Goal: Transaction & Acquisition: Purchase product/service

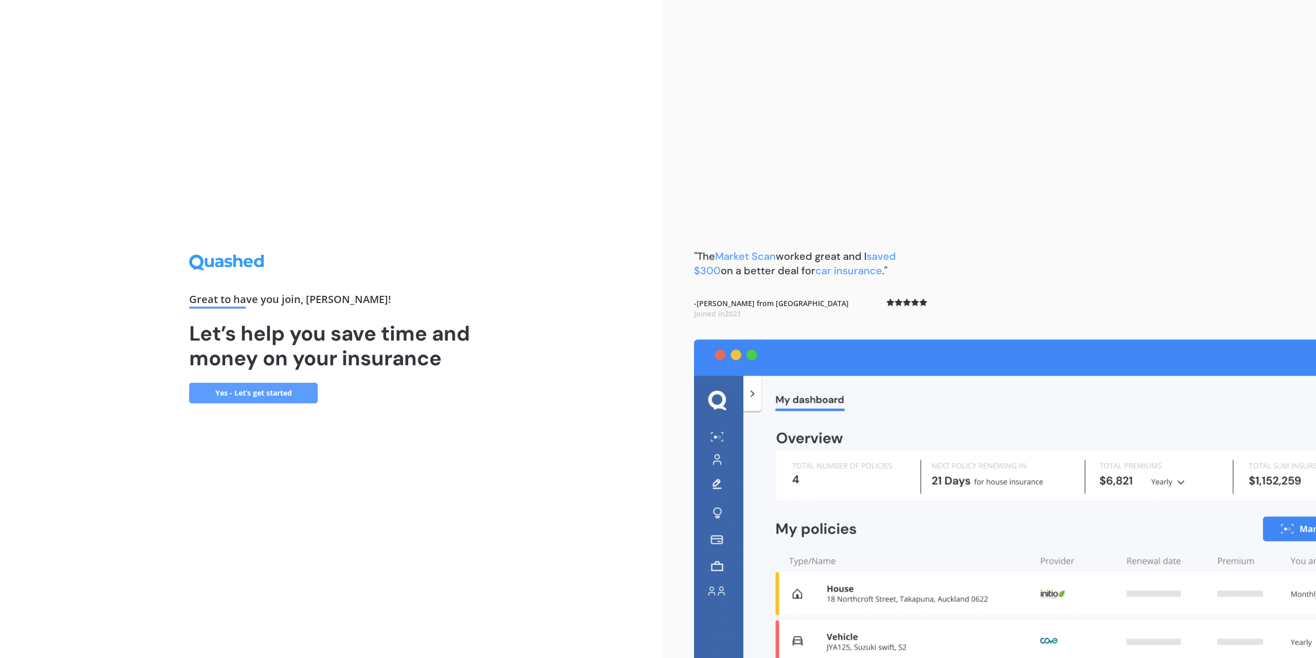
click at [234, 389] on link "Yes - Let’s get started" at bounding box center [253, 393] width 129 height 21
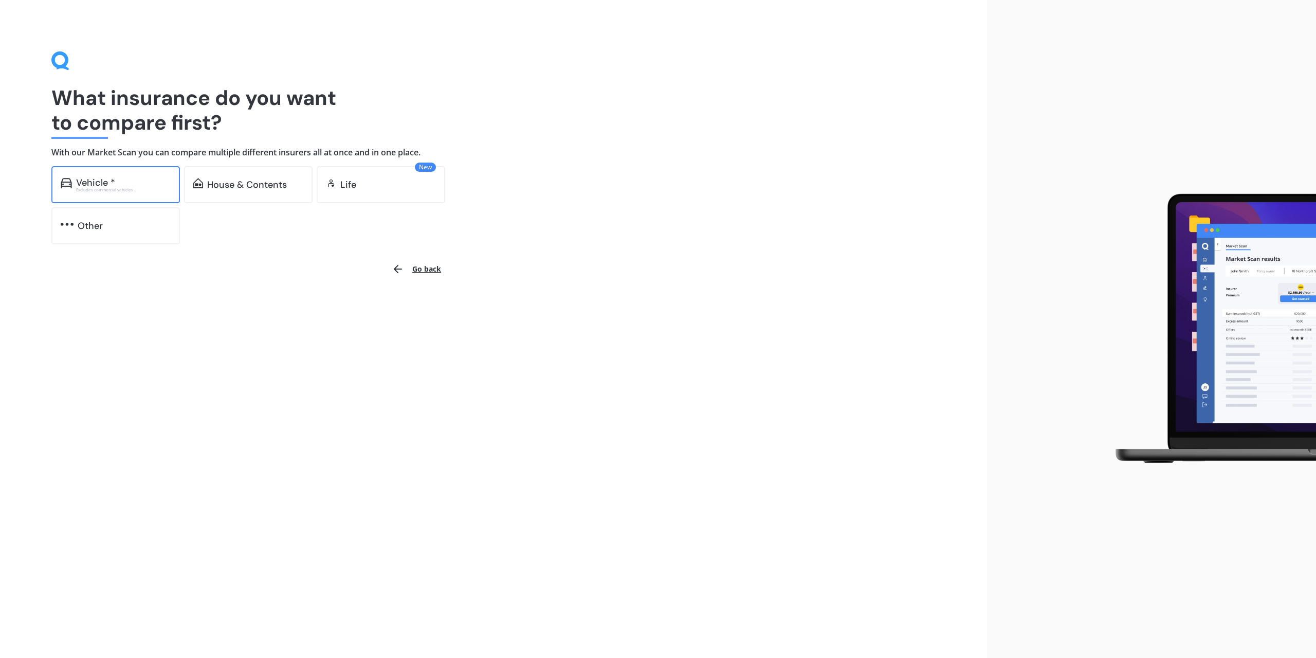
click at [129, 180] on div "Vehicle *" at bounding box center [123, 182] width 95 height 10
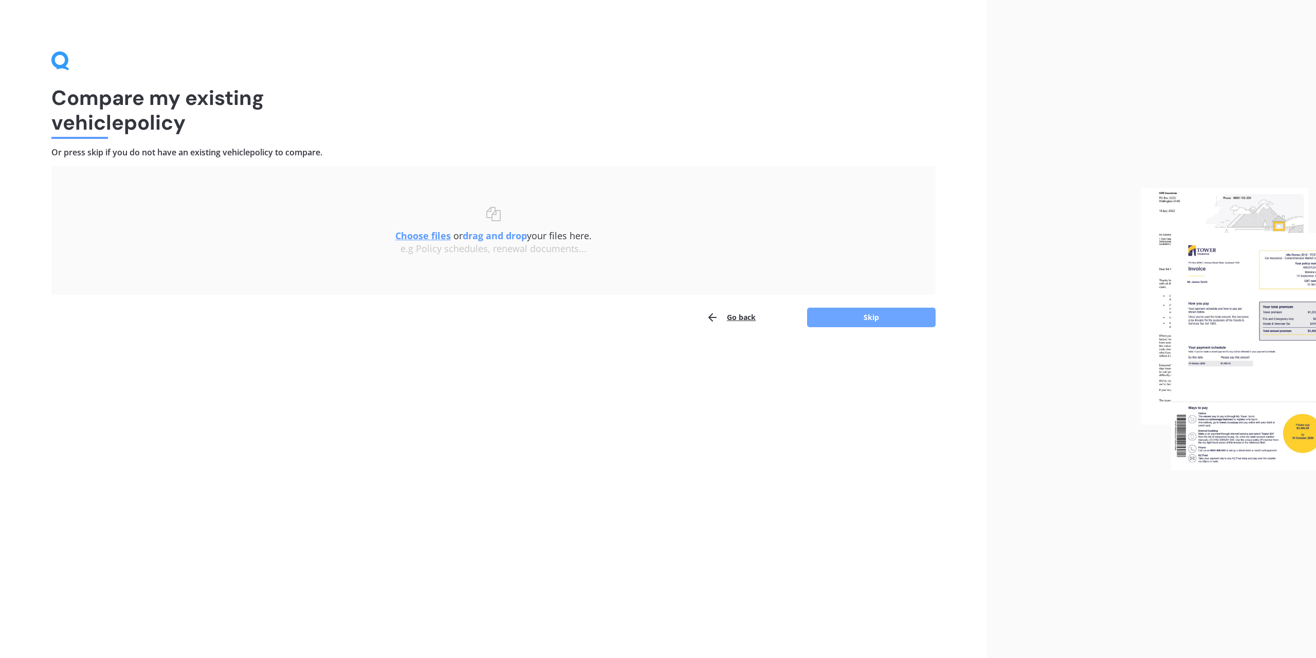
click at [880, 322] on button "Skip" at bounding box center [871, 317] width 129 height 20
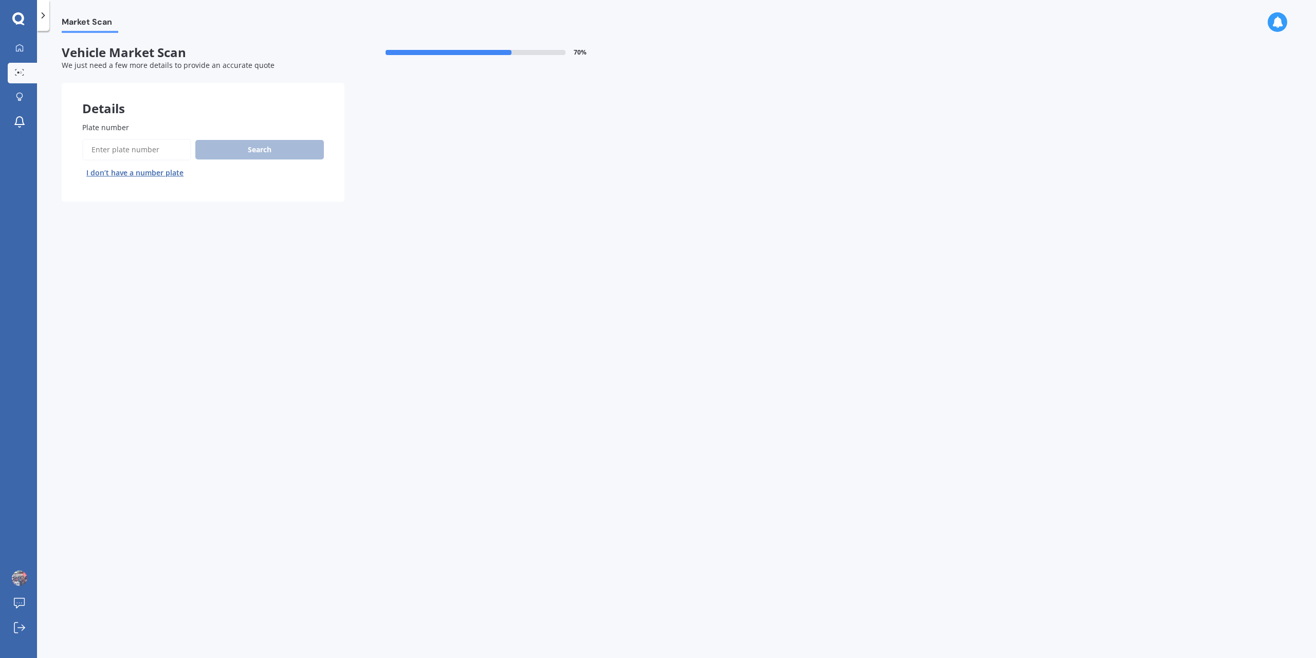
click at [164, 152] on input "Plate number" at bounding box center [136, 150] width 109 height 22
type input "kmr386"
click at [0, 0] on button "Next" at bounding box center [0, 0] width 0 height 0
select select "TOYOTA"
select select "VANGUARD"
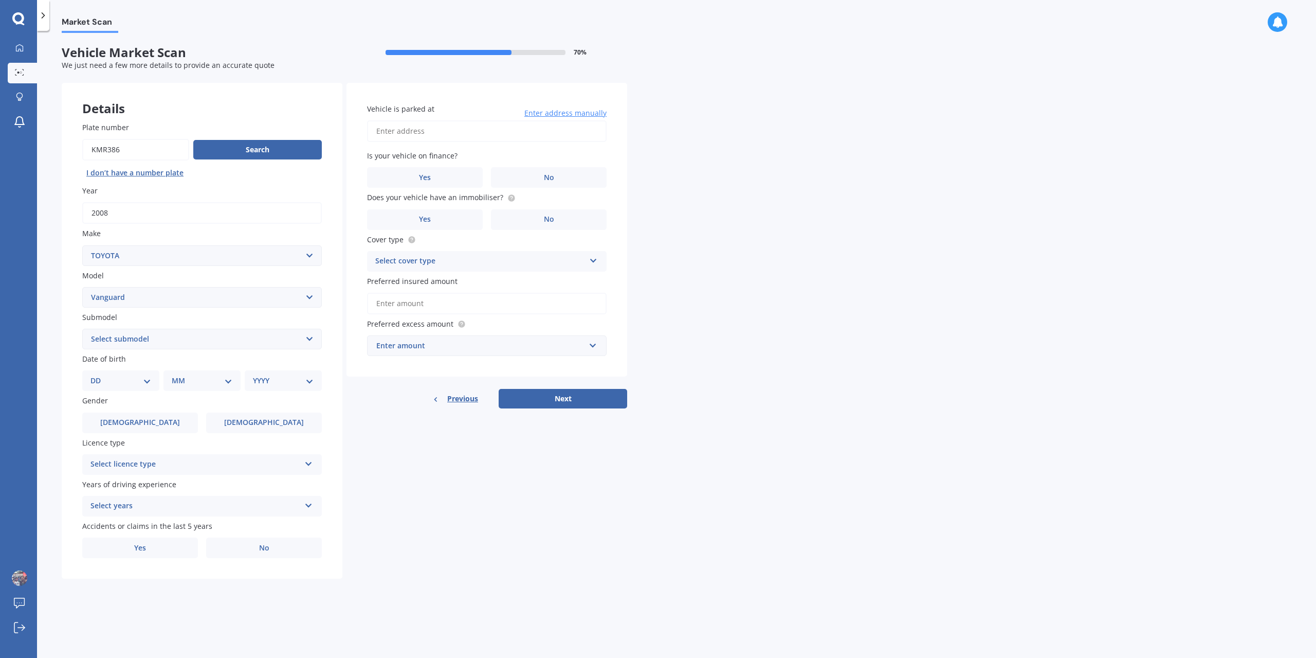
click at [162, 342] on select "Select submodel Petrol petrol 4WD" at bounding box center [202, 339] width 240 height 21
select select "PETROL 4WD"
click at [82, 329] on select "Select submodel Petrol petrol 4WD" at bounding box center [202, 339] width 240 height 21
click at [132, 378] on select "DD 01 02 03 04 05 06 07 08 09 10 11 12 13 14 15 16 17 18 19 20 21 22 23 24 25 2…" at bounding box center [120, 380] width 61 height 11
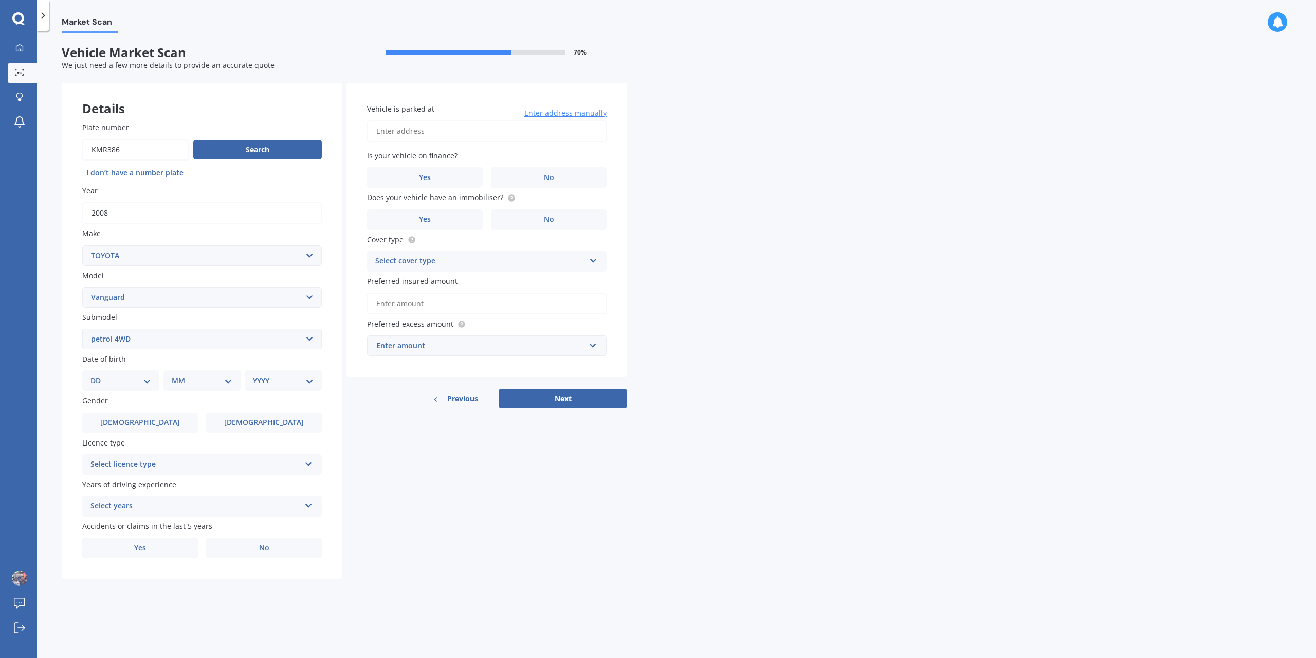
click at [132, 378] on select "DD 01 02 03 04 05 06 07 08 09 10 11 12 13 14 15 16 17 18 19 20 21 22 23 24 25 2…" at bounding box center [120, 380] width 61 height 11
select select "22"
click at [99, 375] on select "DD 01 02 03 04 05 06 07 08 09 10 11 12 13 14 15 16 17 18 19 20 21 22 23 24 25 2…" at bounding box center [120, 380] width 61 height 11
click at [189, 372] on div "MM 01 02 03 04 05 06 07 08 09 10 11 12" at bounding box center [204, 380] width 73 height 21
click at [195, 385] on select "MM 01 02 03 04 05 06 07 08 09 10 11 12" at bounding box center [204, 380] width 57 height 11
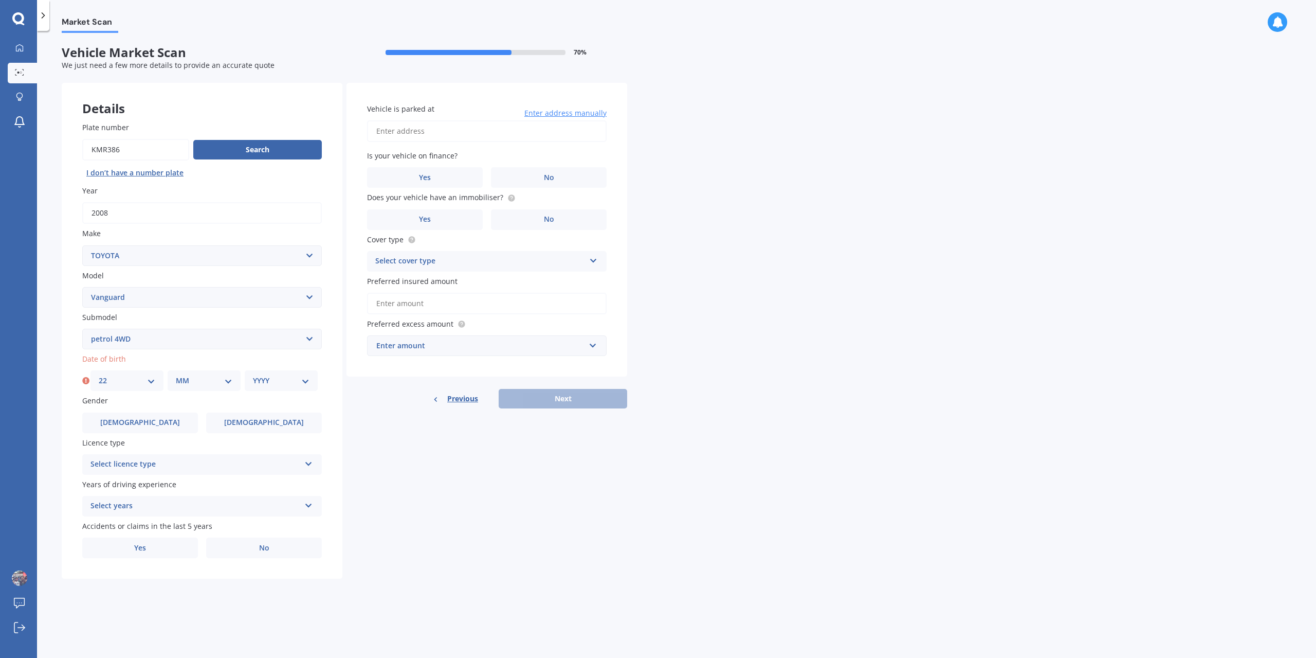
select select "11"
click at [176, 375] on select "MM 01 02 03 04 05 06 07 08 09 10 11 12" at bounding box center [204, 380] width 57 height 11
click at [275, 384] on select "YYYY 2025 2024 2023 2022 2021 2020 2019 2018 2017 2016 2015 2014 2013 2012 2011…" at bounding box center [281, 380] width 57 height 11
select select "1993"
click at [253, 375] on select "YYYY 2025 2024 2023 2022 2021 2020 2019 2018 2017 2016 2015 2014 2013 2012 2011…" at bounding box center [281, 380] width 57 height 11
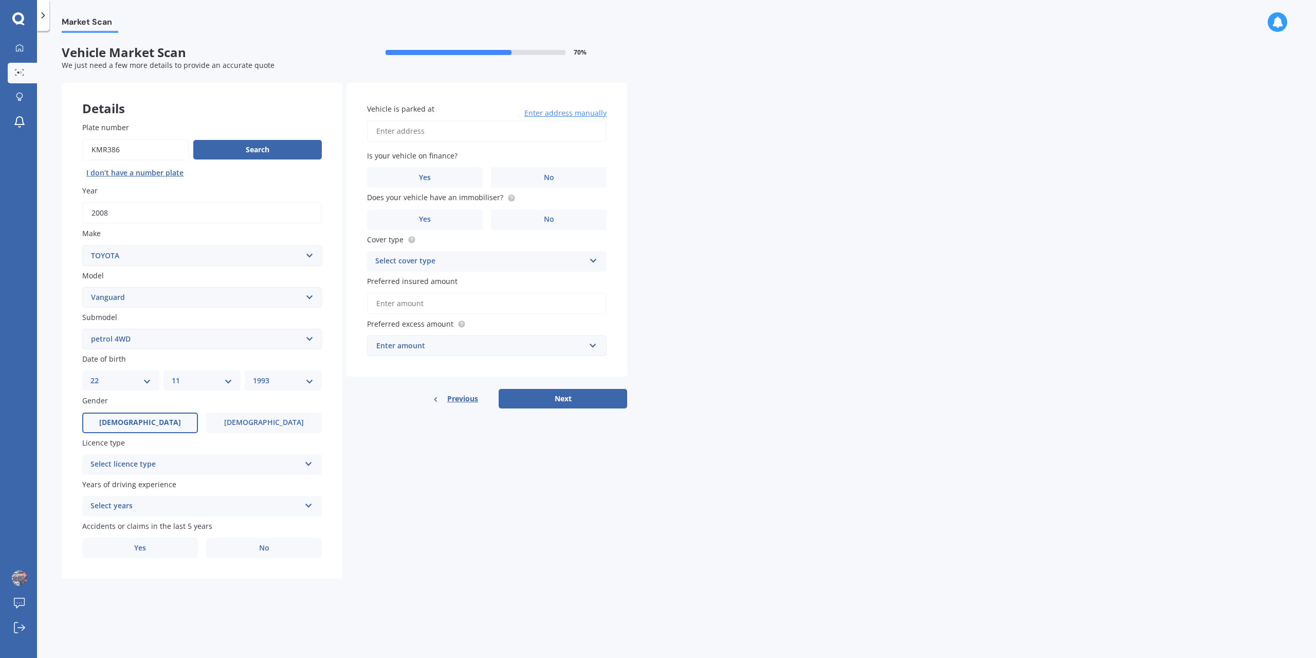
click at [165, 421] on label "[DEMOGRAPHIC_DATA]" at bounding box center [140, 422] width 116 height 21
click at [0, 0] on input "[DEMOGRAPHIC_DATA]" at bounding box center [0, 0] width 0 height 0
click at [244, 420] on label "[DEMOGRAPHIC_DATA]" at bounding box center [264, 422] width 116 height 21
click at [0, 0] on input "[DEMOGRAPHIC_DATA]" at bounding box center [0, 0] width 0 height 0
click at [147, 464] on div "Select licence type" at bounding box center [195, 464] width 210 height 12
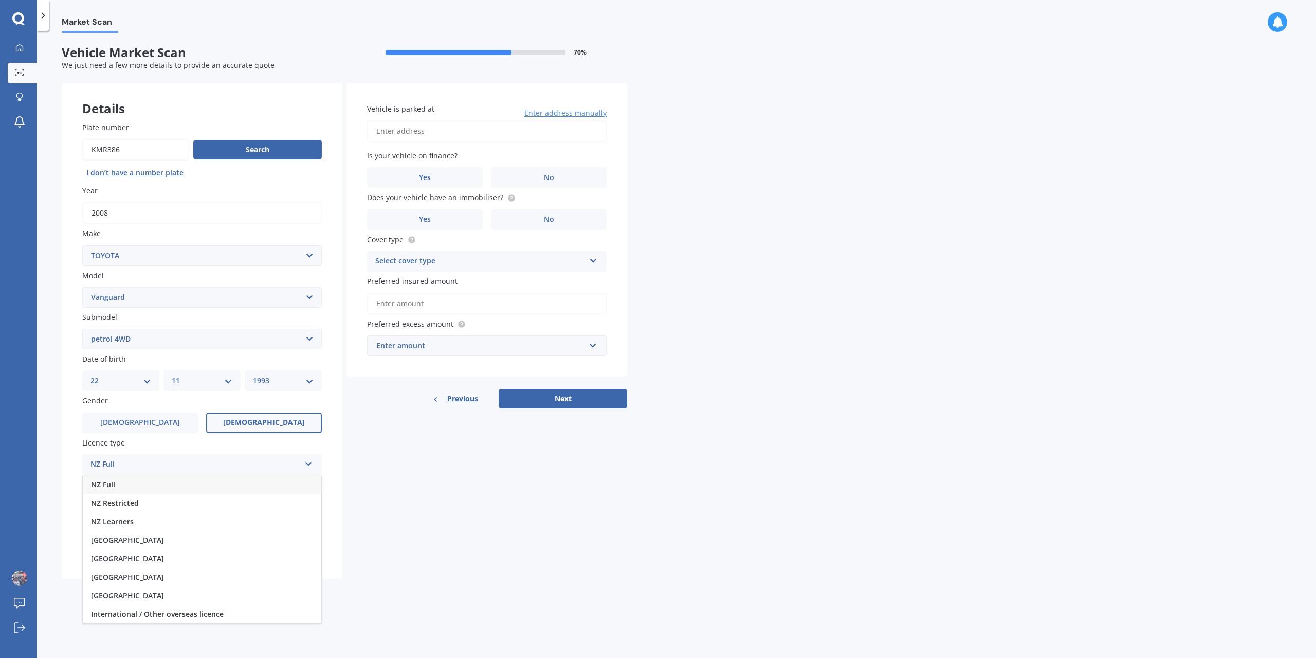
click at [154, 482] on div "NZ Full" at bounding box center [202, 484] width 239 height 19
click at [149, 507] on div "Select years" at bounding box center [195, 506] width 210 height 12
click at [146, 524] on span "5 or more years" at bounding box center [119, 526] width 56 height 10
click at [173, 548] on label "Yes" at bounding box center [140, 547] width 116 height 21
click at [0, 0] on input "Yes" at bounding box center [0, 0] width 0 height 0
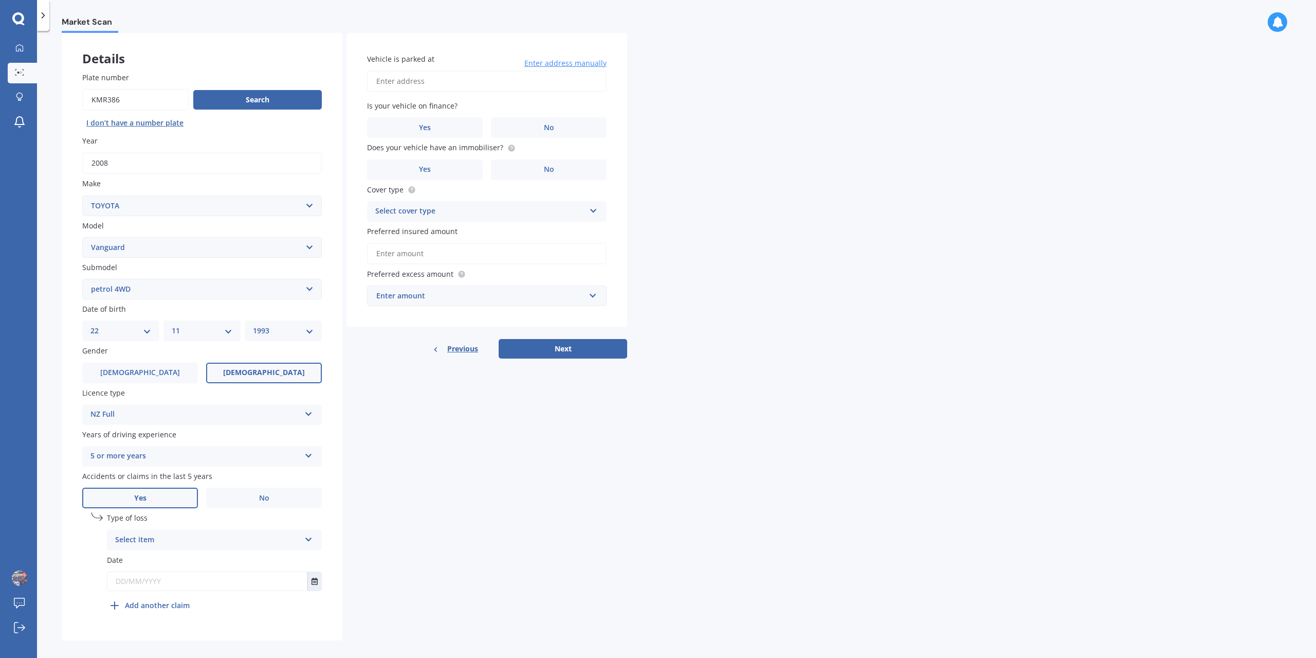
scroll to position [59, 0]
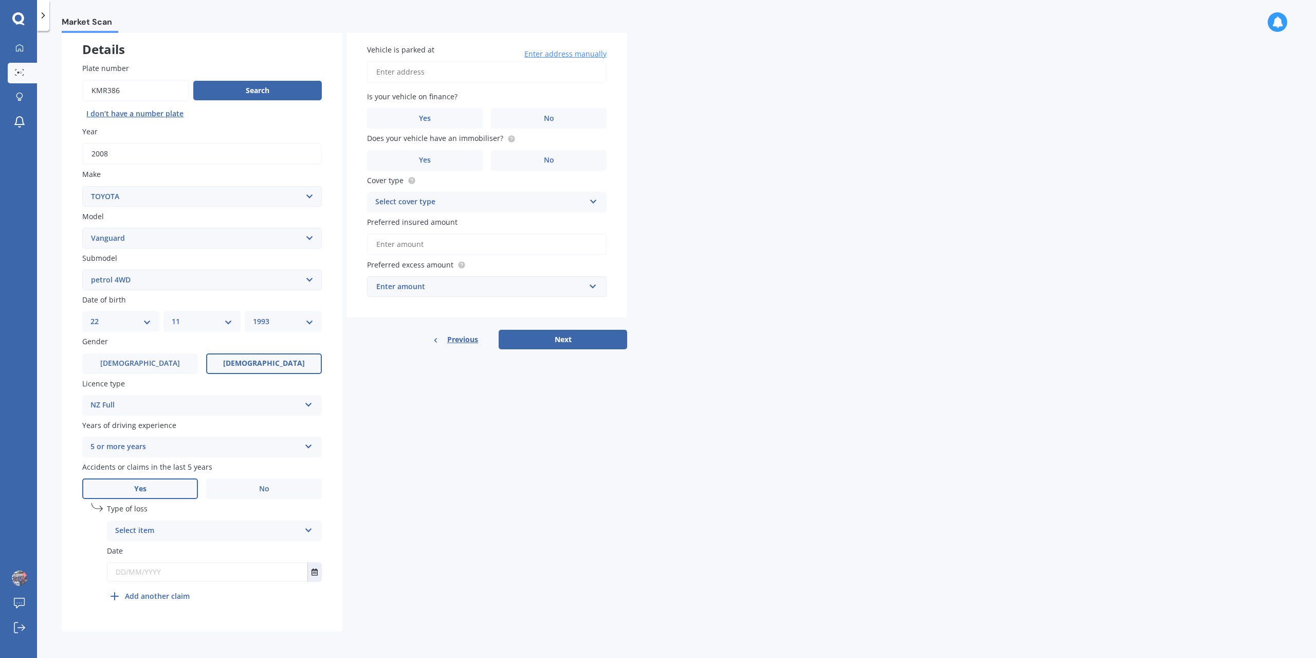
click at [182, 528] on div "Select item" at bounding box center [207, 530] width 185 height 12
click at [165, 553] on span "At fault accident" at bounding box center [145, 551] width 58 height 10
click at [166, 572] on input "text" at bounding box center [207, 572] width 200 height 19
type input "2"
type input "[DATE]"
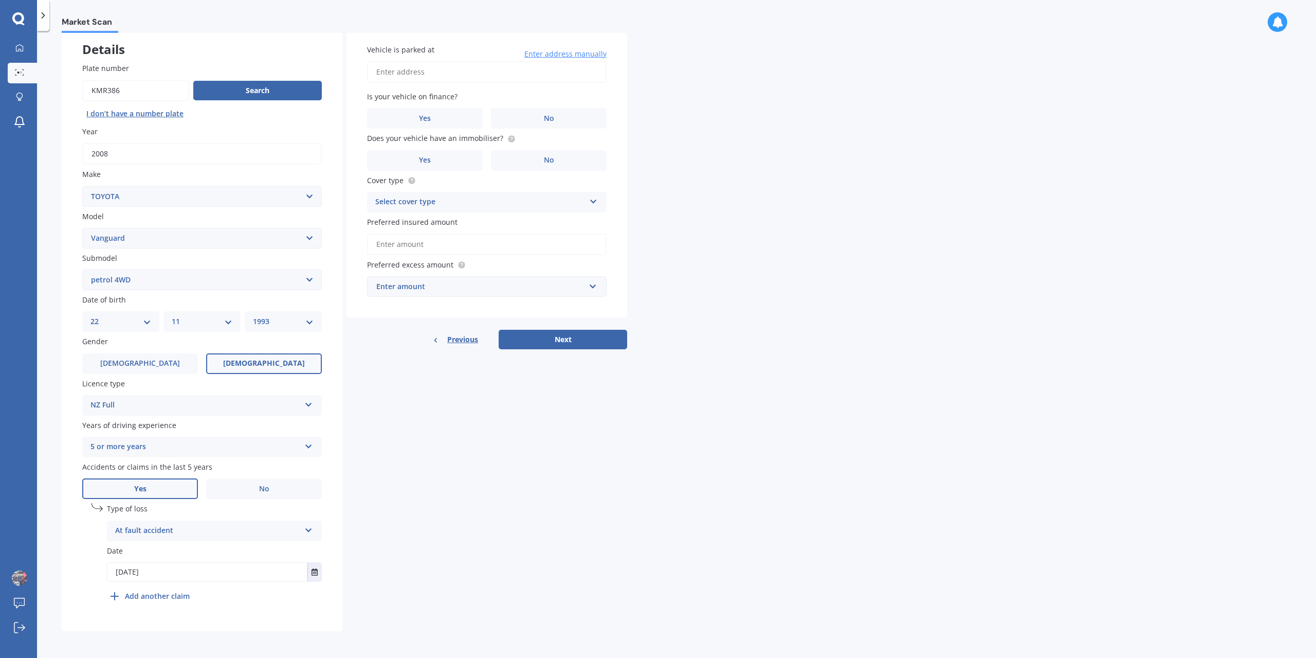
click at [503, 582] on div "Details Plate number Search I don’t have a number plate Year [DATE] Make Select…" at bounding box center [345, 327] width 566 height 607
click at [427, 76] on input "Vehicle is parked at" at bounding box center [487, 72] width 240 height 22
type input "[STREET_ADDRESS]"
click at [531, 118] on label "No" at bounding box center [549, 118] width 116 height 21
click at [0, 0] on input "No" at bounding box center [0, 0] width 0 height 0
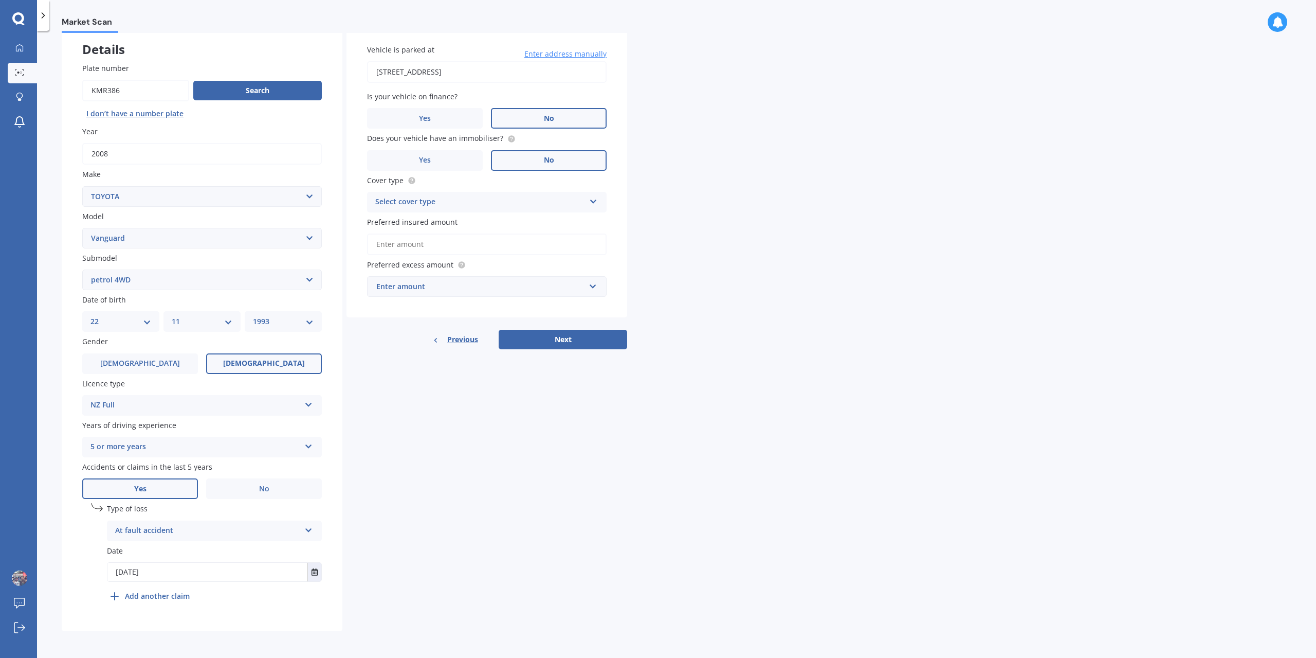
click at [531, 158] on label "No" at bounding box center [549, 160] width 116 height 21
click at [0, 0] on input "No" at bounding box center [0, 0] width 0 height 0
click at [516, 205] on div "Select cover type" at bounding box center [480, 202] width 210 height 12
click at [516, 225] on div "Comprehensive" at bounding box center [487, 222] width 239 height 19
click at [509, 244] on input "Preferred insured amount" at bounding box center [487, 244] width 240 height 22
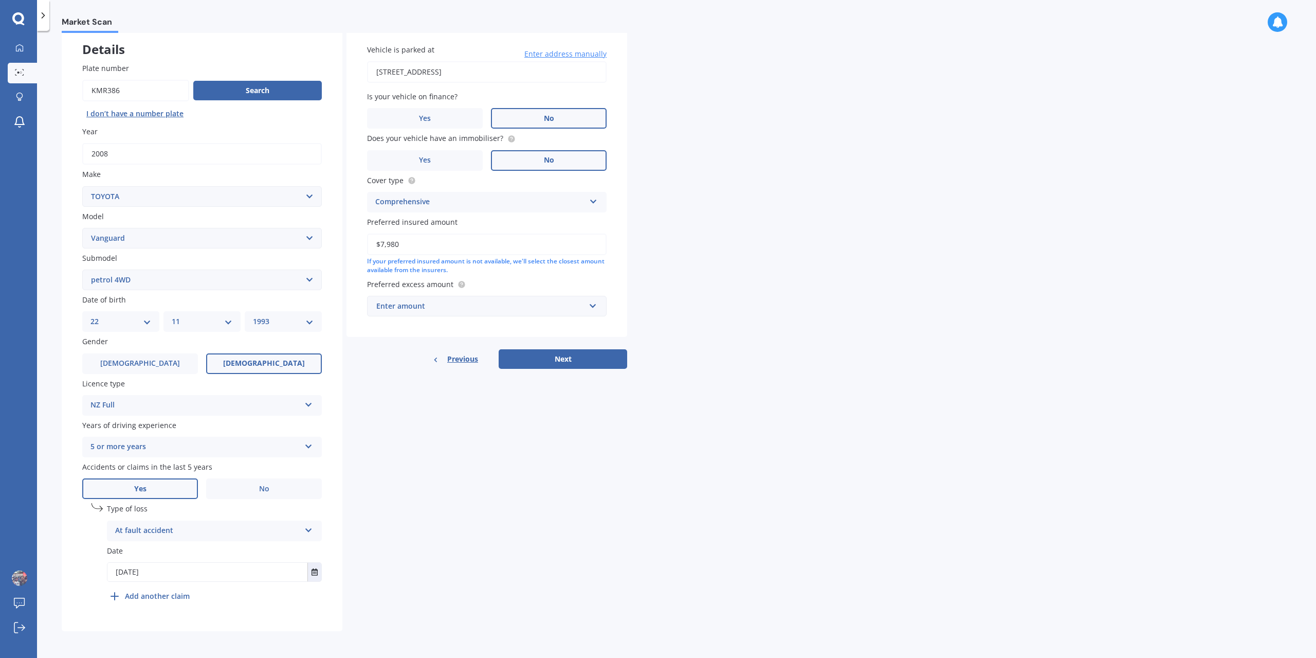
type input "$7,980"
click at [703, 354] on div "Market Scan Vehicle Market Scan 70 % We just need a few more details to provide…" at bounding box center [676, 346] width 1279 height 627
click at [500, 301] on div "Enter amount" at bounding box center [480, 305] width 209 height 11
click at [428, 365] on div "$500" at bounding box center [487, 363] width 239 height 19
click at [580, 368] on button "Next" at bounding box center [563, 370] width 129 height 20
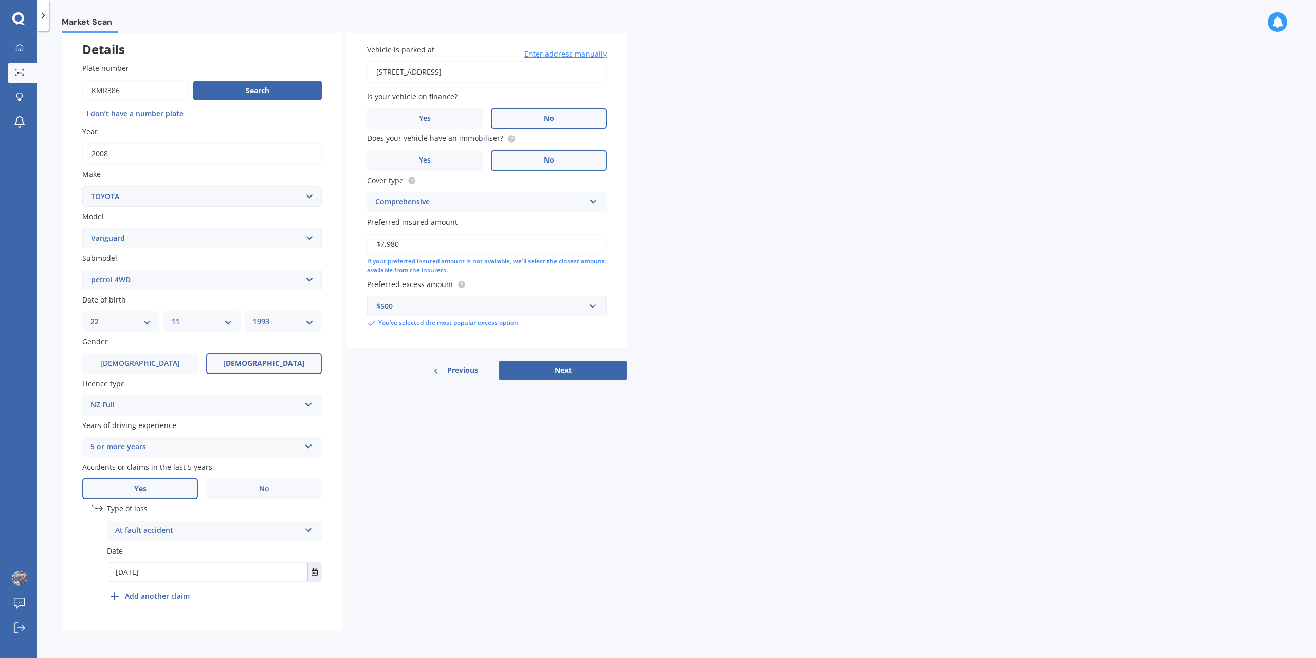
select select "22"
select select "11"
select select "1993"
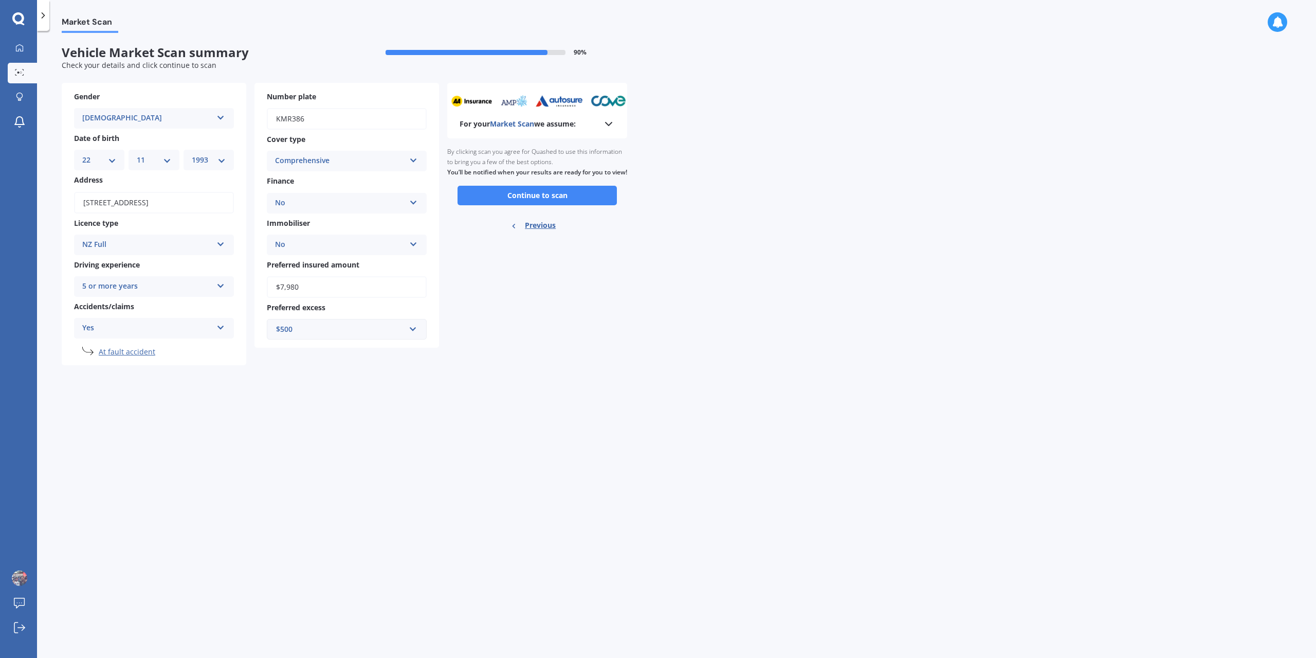
scroll to position [0, 0]
click at [542, 205] on button "Continue to scan" at bounding box center [537, 196] width 159 height 20
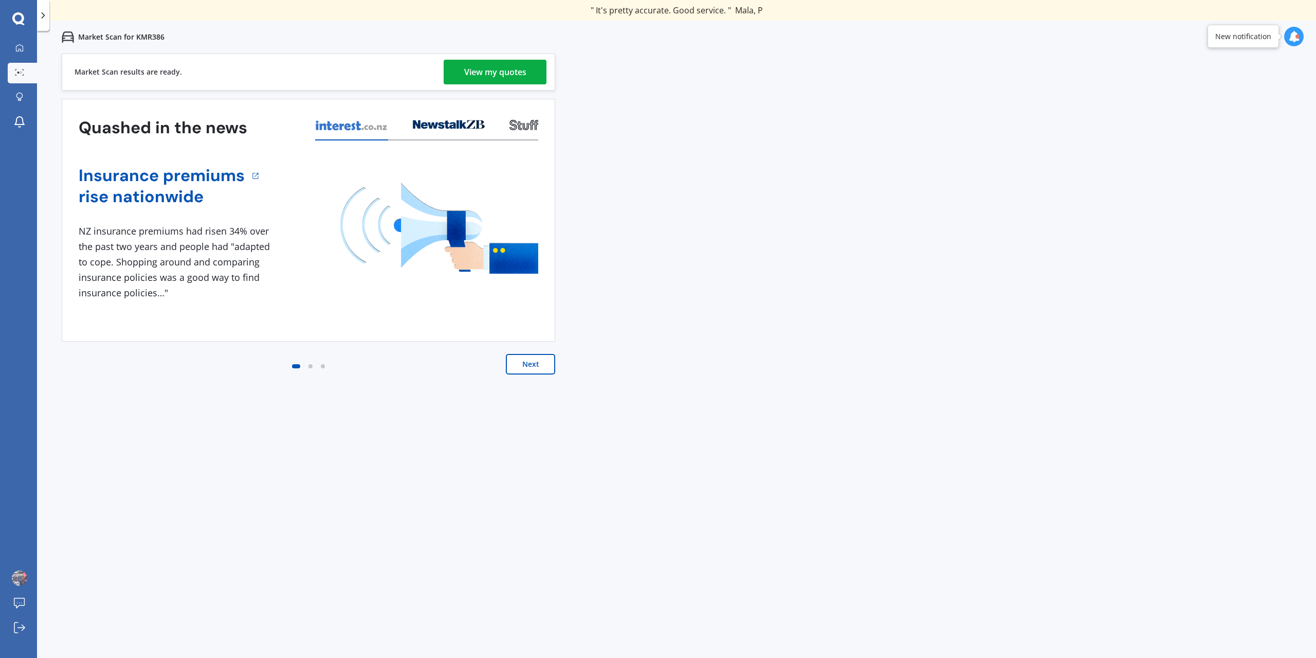
click at [501, 68] on div "View my quotes" at bounding box center [495, 72] width 62 height 25
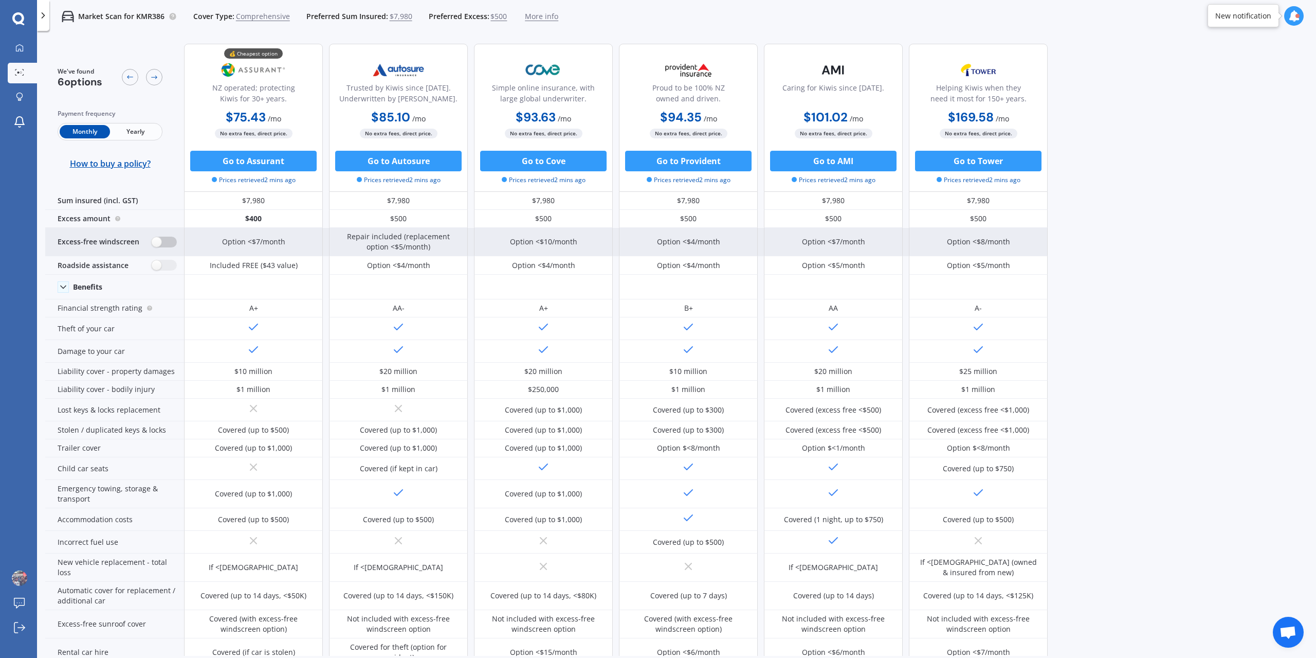
click at [156, 242] on label at bounding box center [164, 242] width 25 height 11
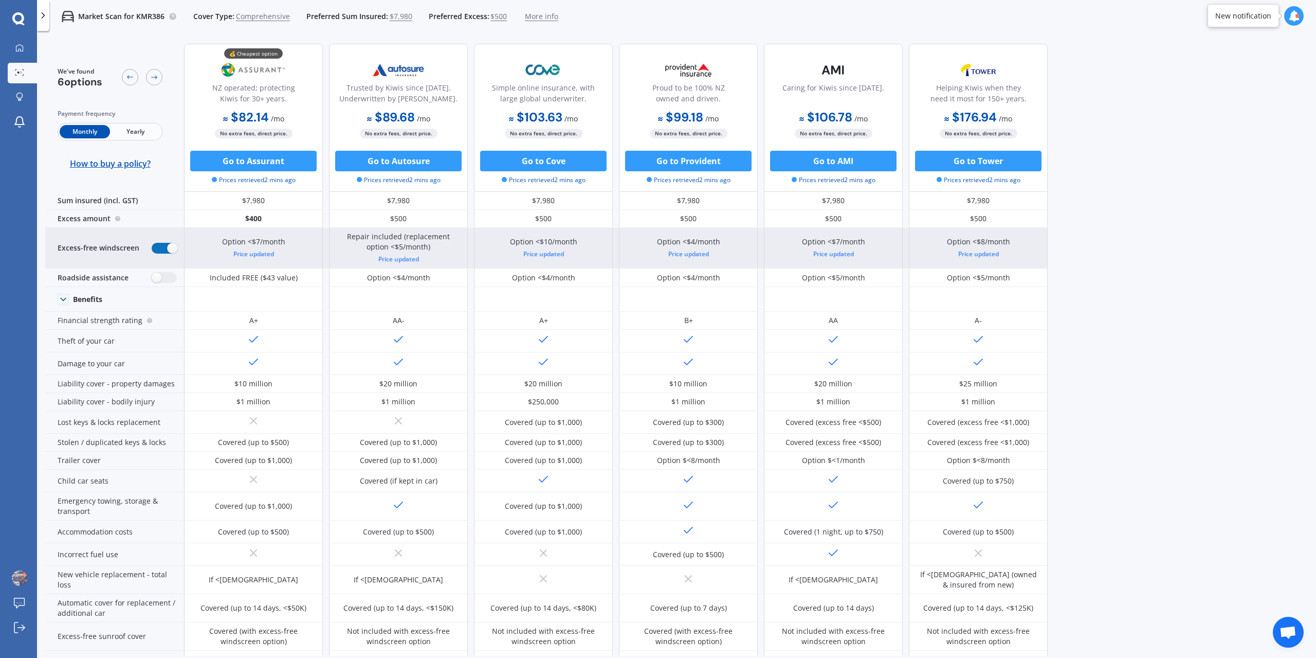
radio input "true"
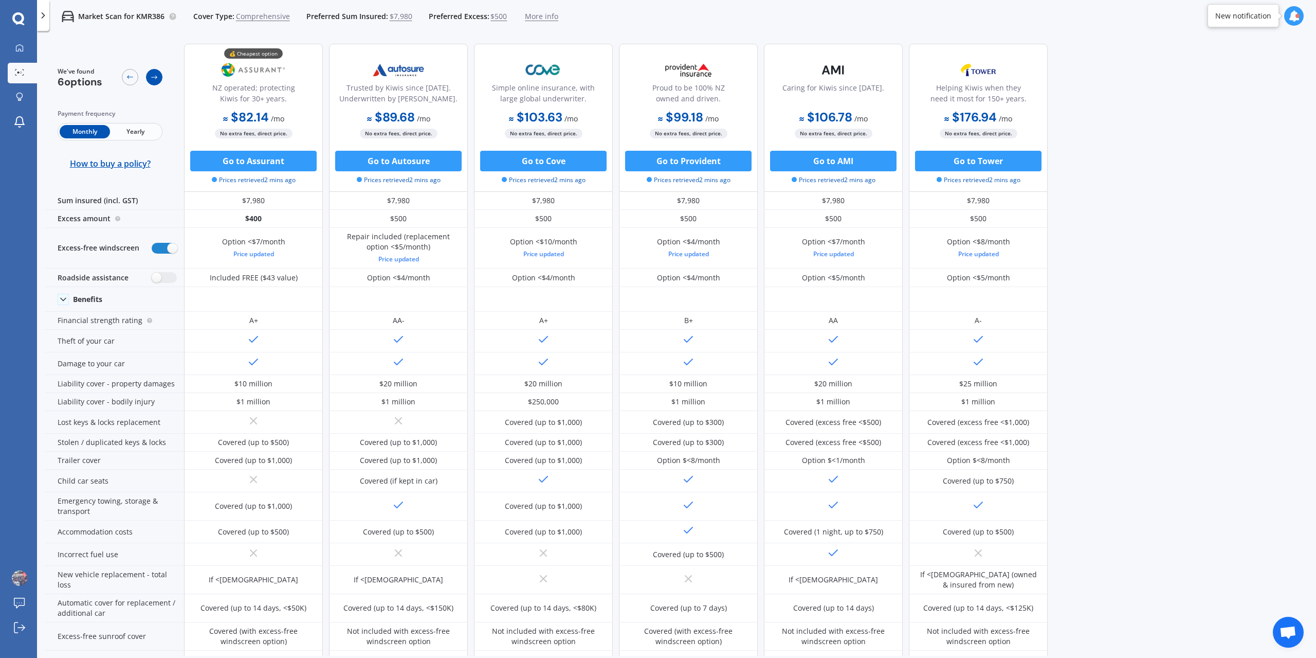
click at [155, 74] on icon at bounding box center [154, 77] width 8 height 8
click at [130, 79] on icon at bounding box center [130, 77] width 8 height 8
